Goal: Information Seeking & Learning: Learn about a topic

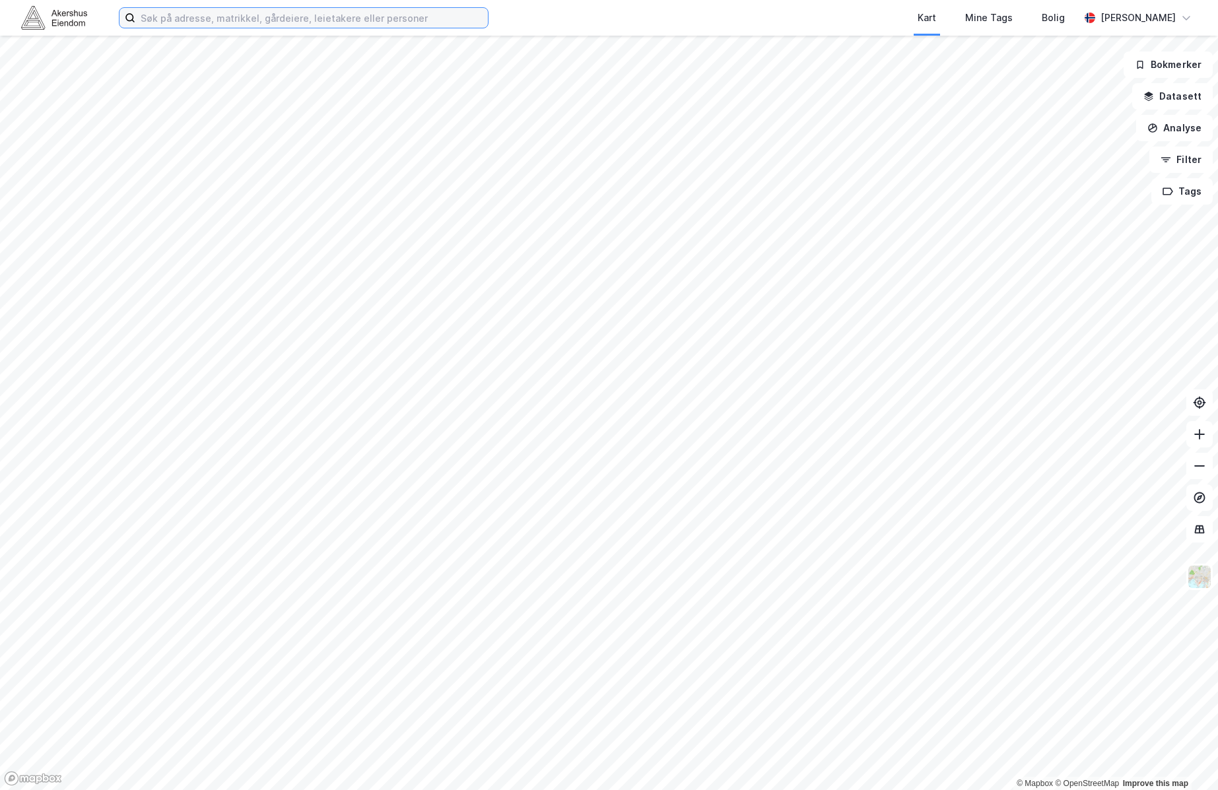
click at [416, 28] on div at bounding box center [304, 17] width 370 height 21
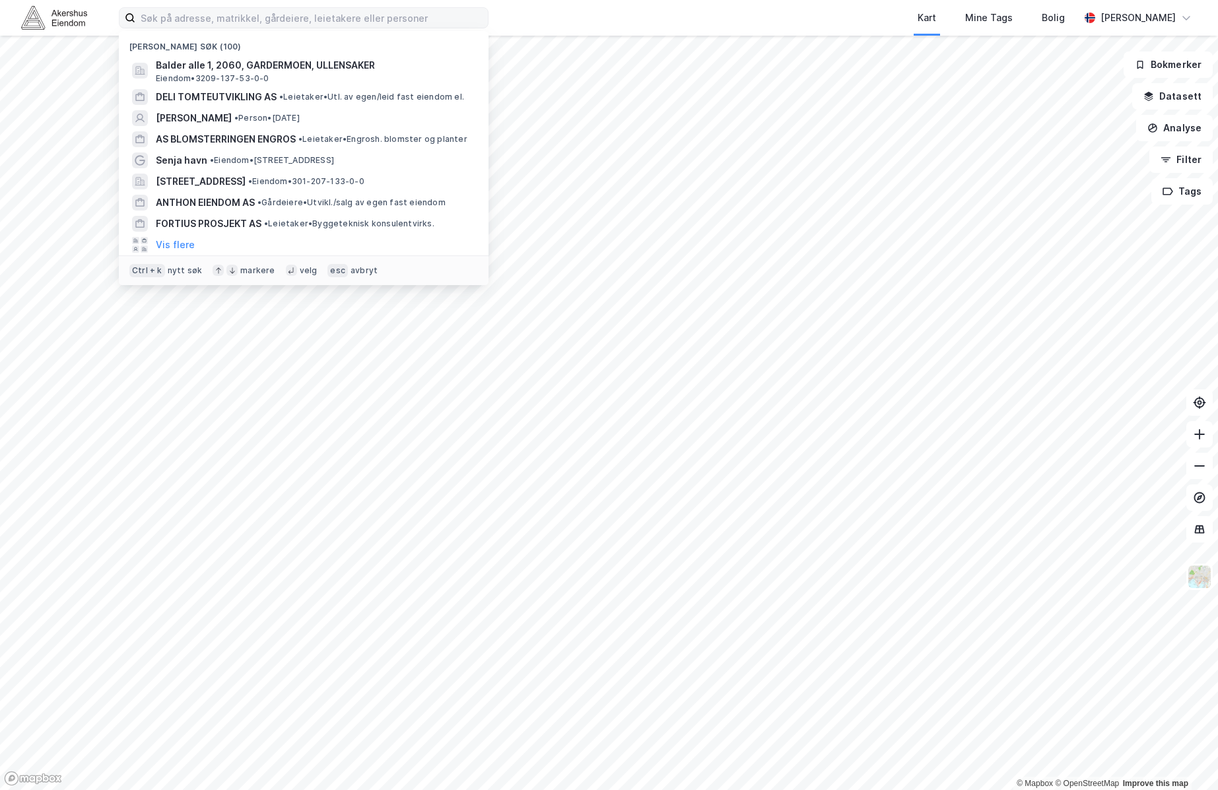
click at [418, 28] on label at bounding box center [304, 17] width 370 height 21
click at [418, 28] on input at bounding box center [311, 18] width 353 height 20
click at [419, 21] on input at bounding box center [311, 18] width 353 height 20
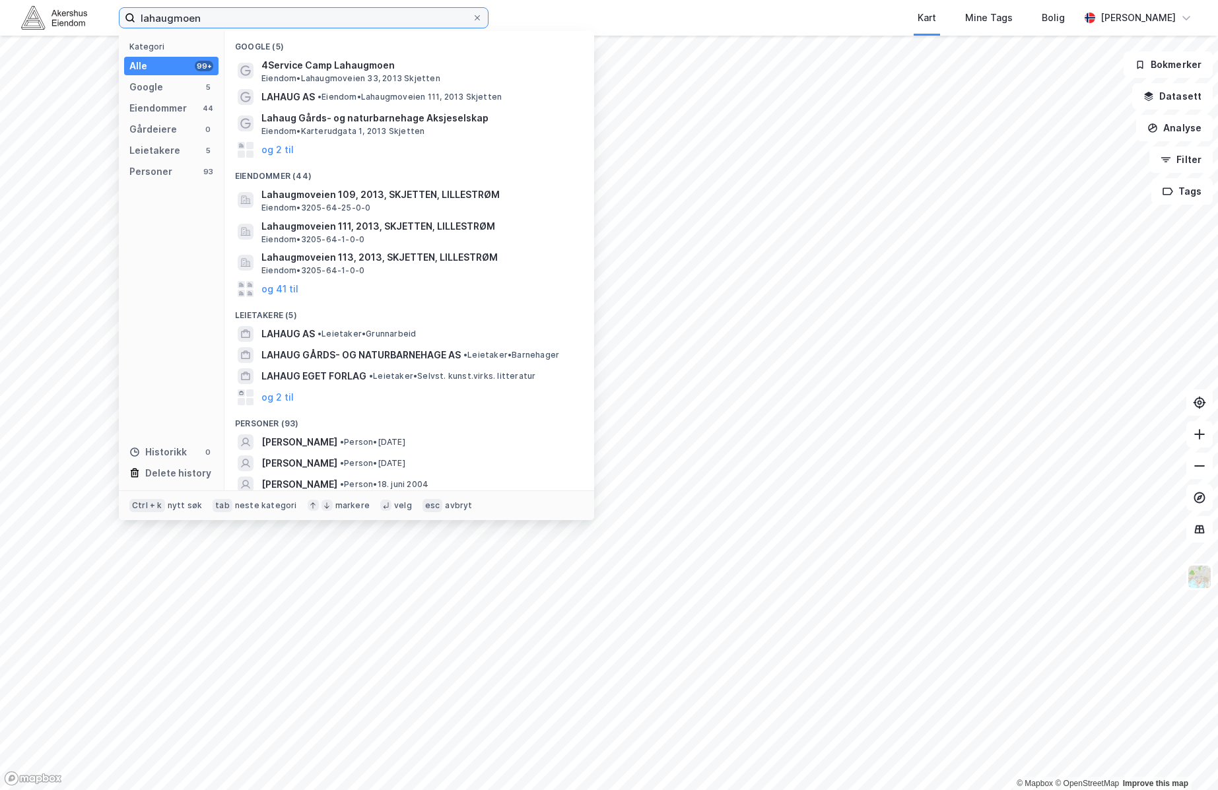
type input "lahaugmoen"
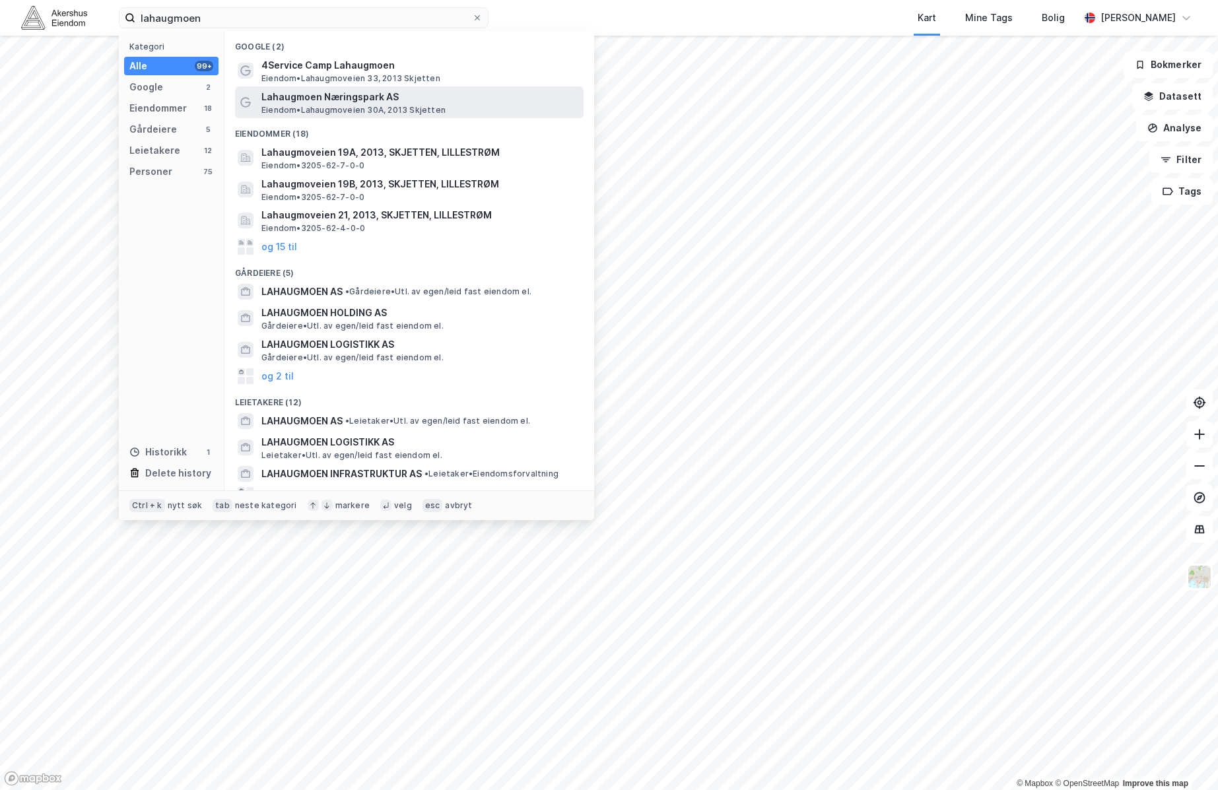
click at [488, 94] on span "Lahaugmoen Næringspark AS" at bounding box center [419, 97] width 317 height 16
